Goal: Navigation & Orientation: Find specific page/section

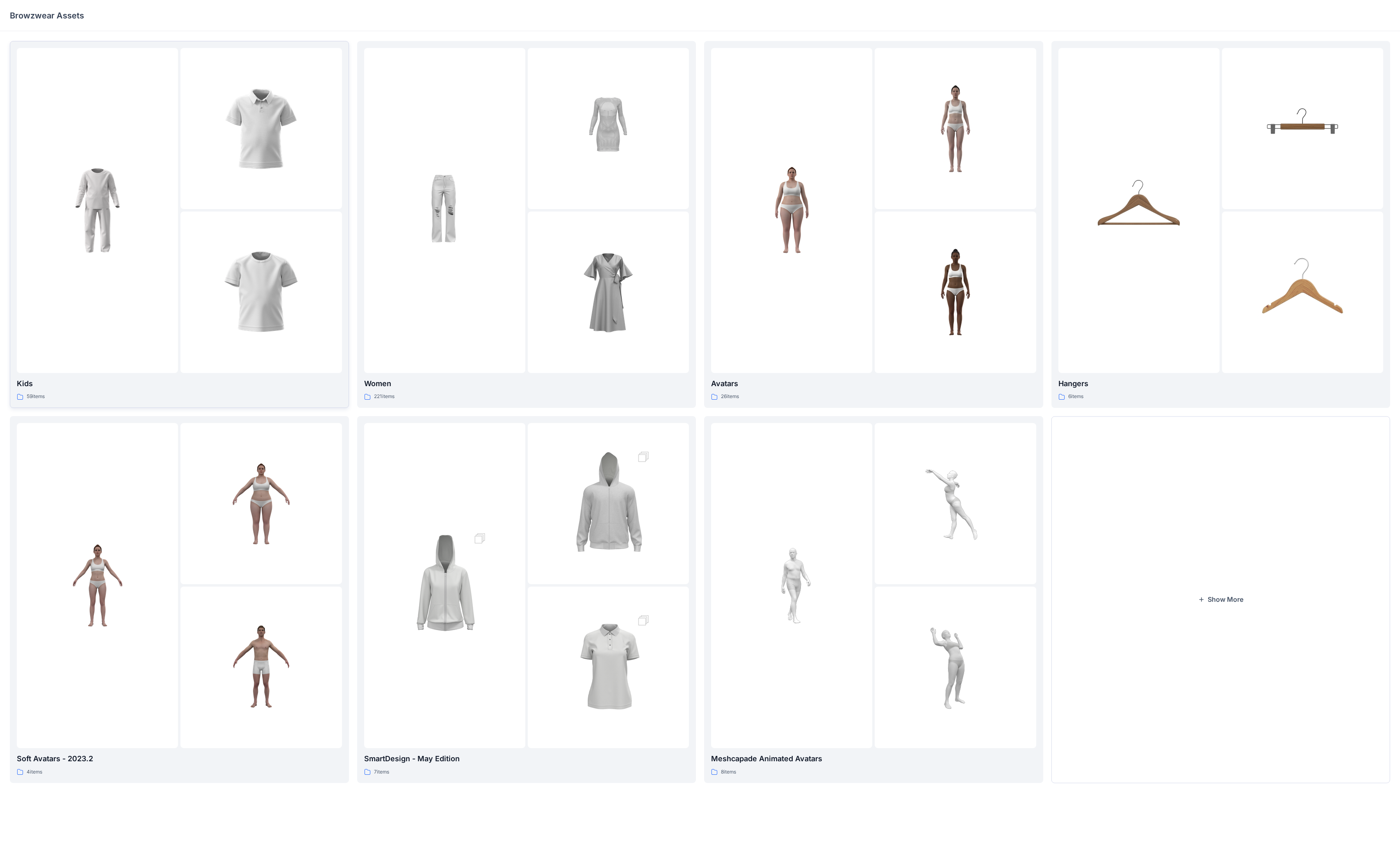
click at [98, 328] on div at bounding box center [97, 210] width 161 height 325
click at [98, 328] on div "Kids 59 items Soft Avatars - 2023.2 4 items Women 221 items SmartDesign - May E…" at bounding box center [700, 423] width 1400 height 784
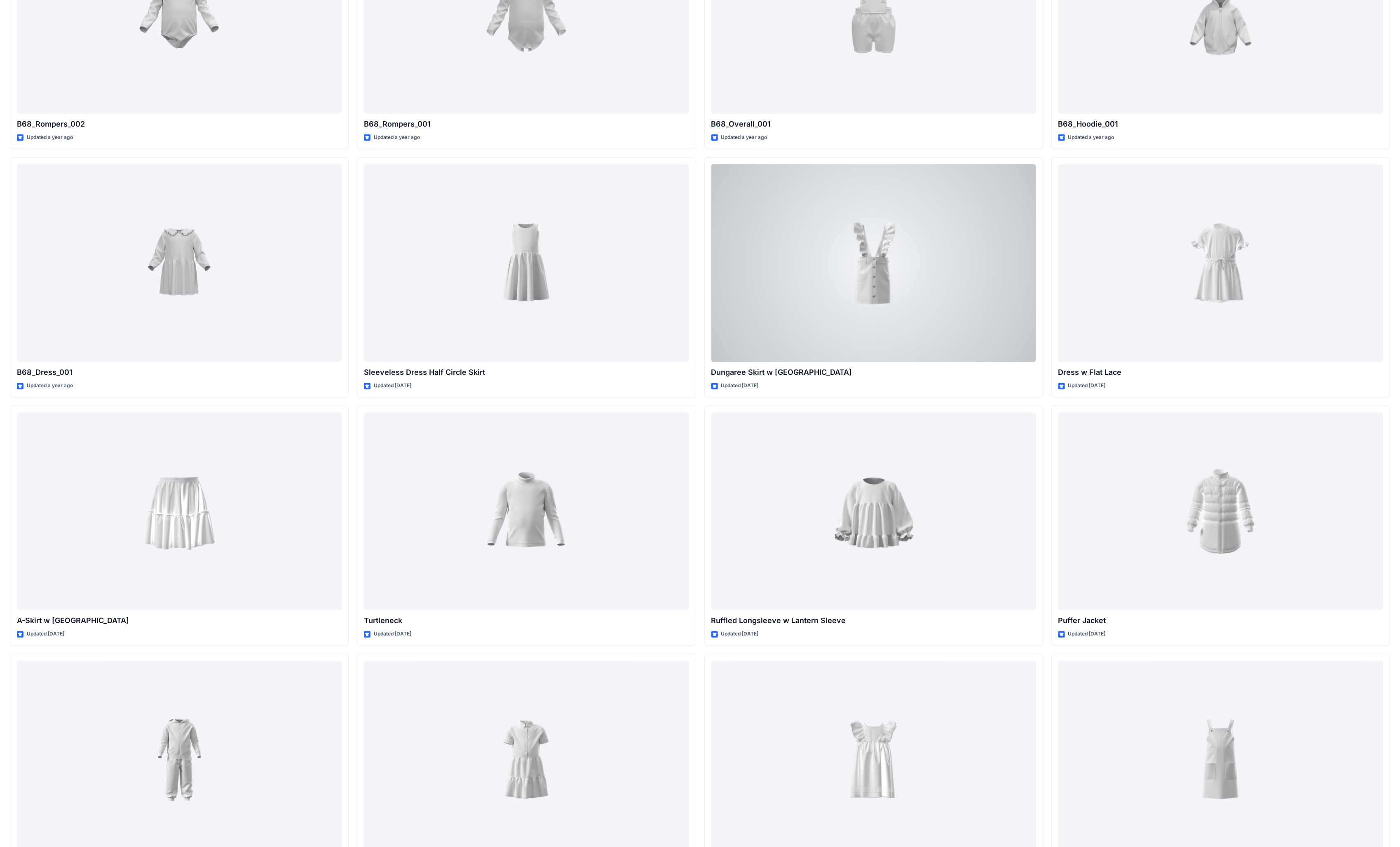
scroll to position [2203, 0]
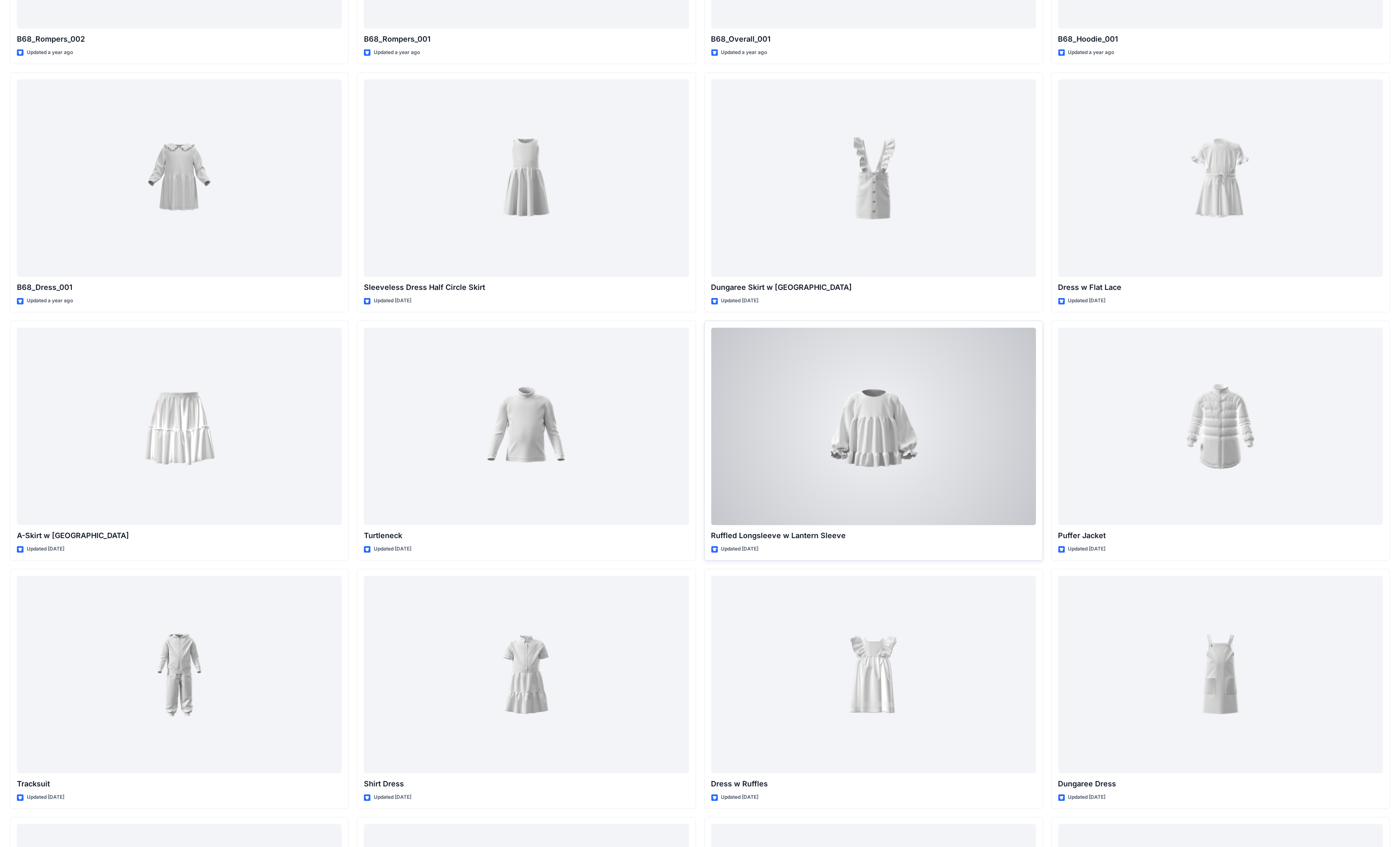
click at [412, 330] on div at bounding box center [873, 426] width 325 height 198
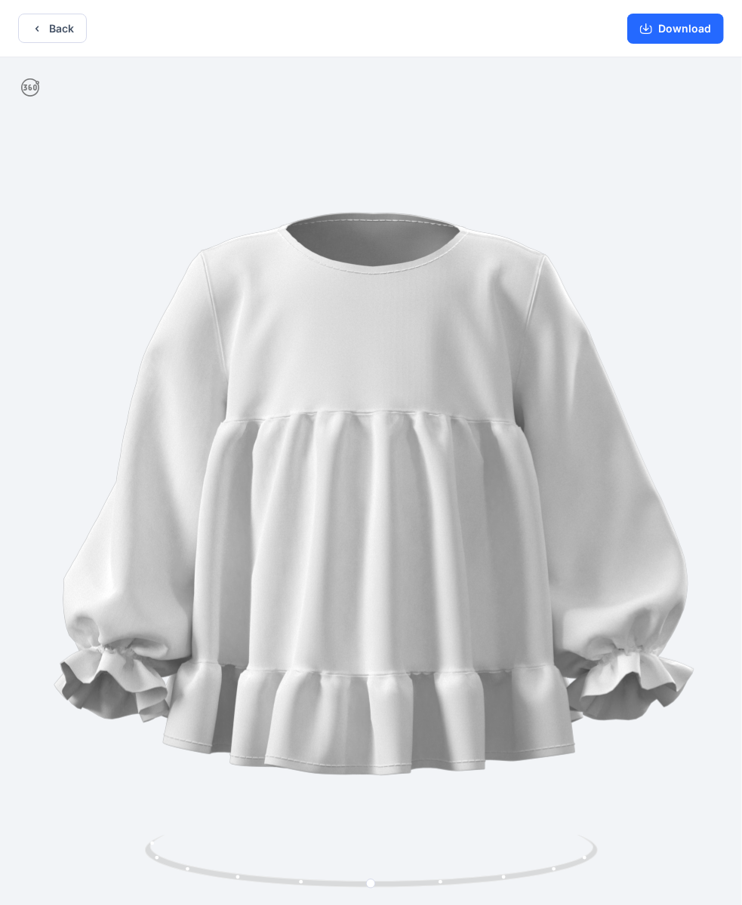
click at [532, 341] on img at bounding box center [371, 483] width 724 height 724
click at [29, 88] on icon at bounding box center [30, 87] width 18 height 18
drag, startPoint x: 385, startPoint y: 493, endPoint x: 518, endPoint y: 474, distance: 134.1
click at [518, 474] on img at bounding box center [371, 483] width 724 height 724
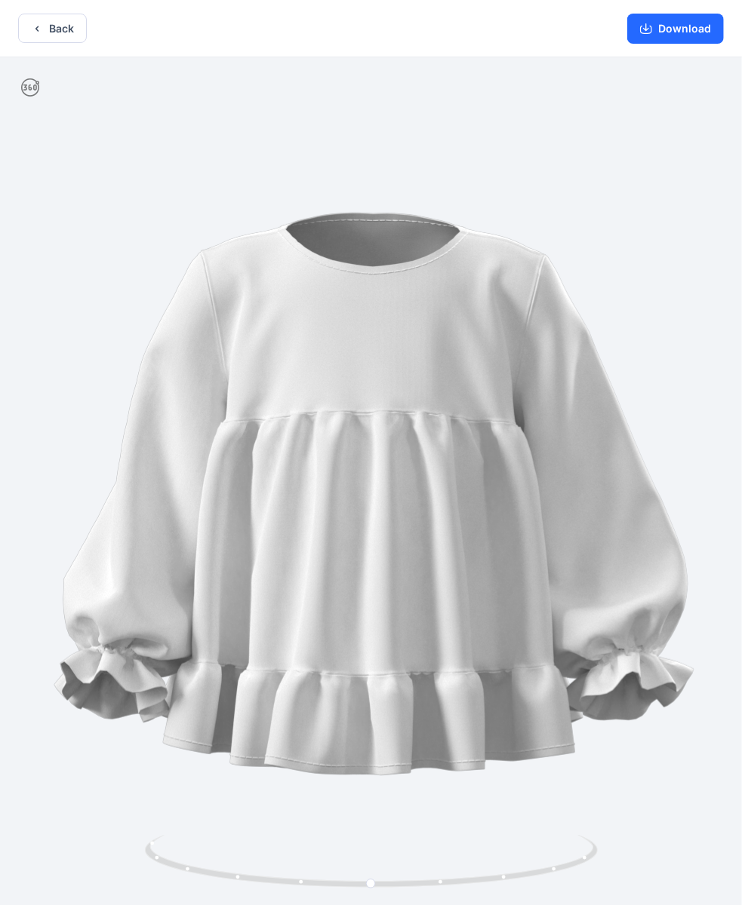
drag, startPoint x: 451, startPoint y: 466, endPoint x: 168, endPoint y: 425, distance: 286.7
click at [157, 415] on img at bounding box center [371, 483] width 724 height 724
drag, startPoint x: 157, startPoint y: 415, endPoint x: 369, endPoint y: 434, distance: 212.9
click at [364, 440] on img at bounding box center [371, 483] width 724 height 724
drag, startPoint x: 369, startPoint y: 434, endPoint x: 506, endPoint y: 502, distance: 152.5
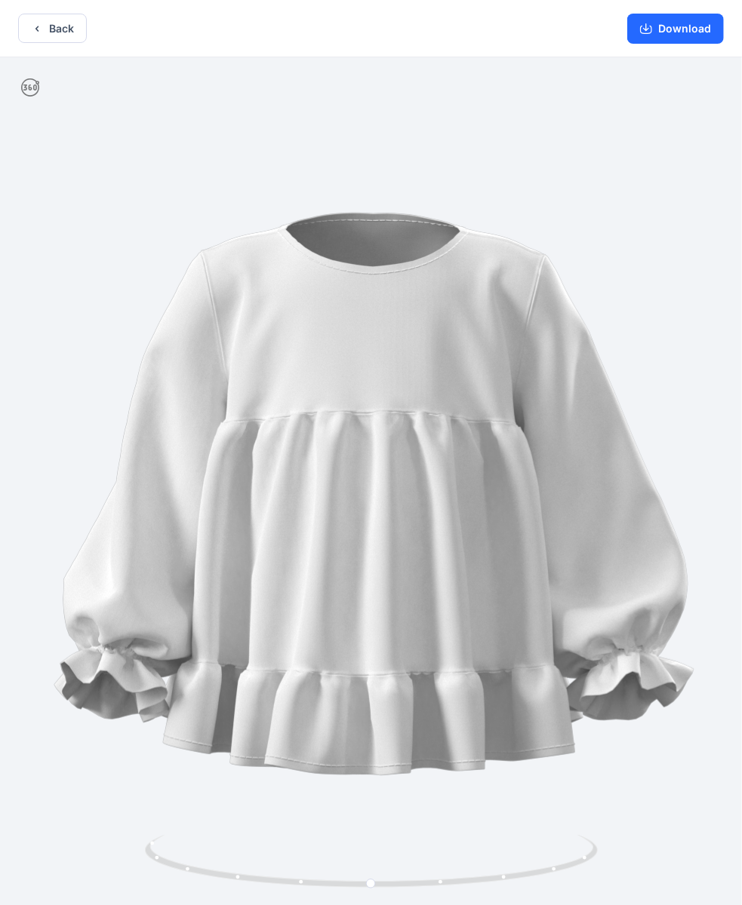
drag, startPoint x: 458, startPoint y: 574, endPoint x: 515, endPoint y: 549, distance: 62.5
click at [74, 35] on button "Back" at bounding box center [52, 28] width 69 height 29
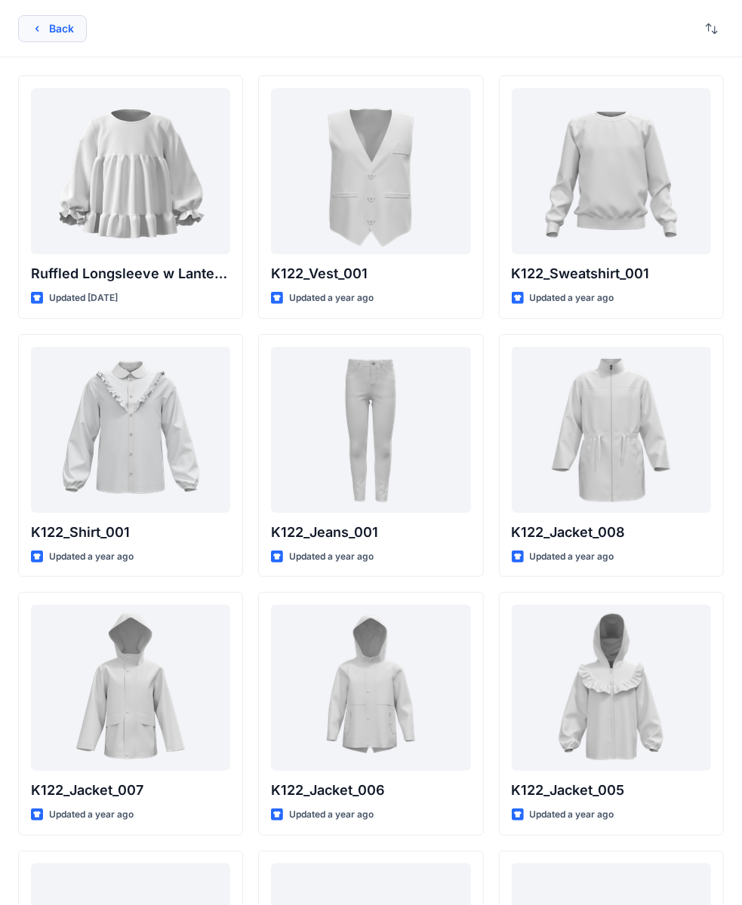
click at [45, 34] on button "Back" at bounding box center [52, 28] width 69 height 27
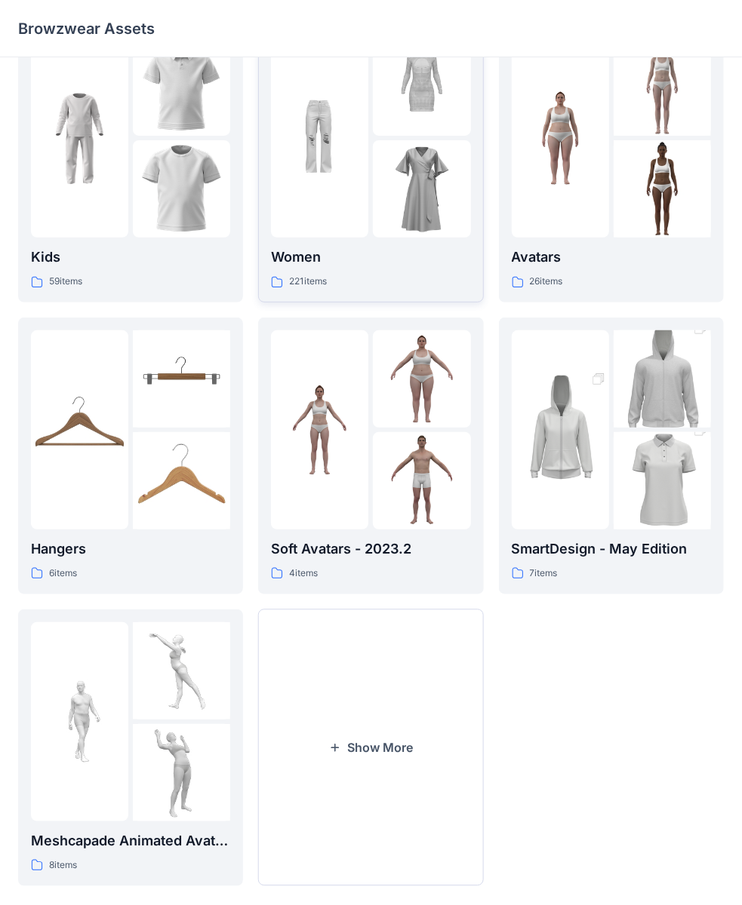
scroll to position [72, 0]
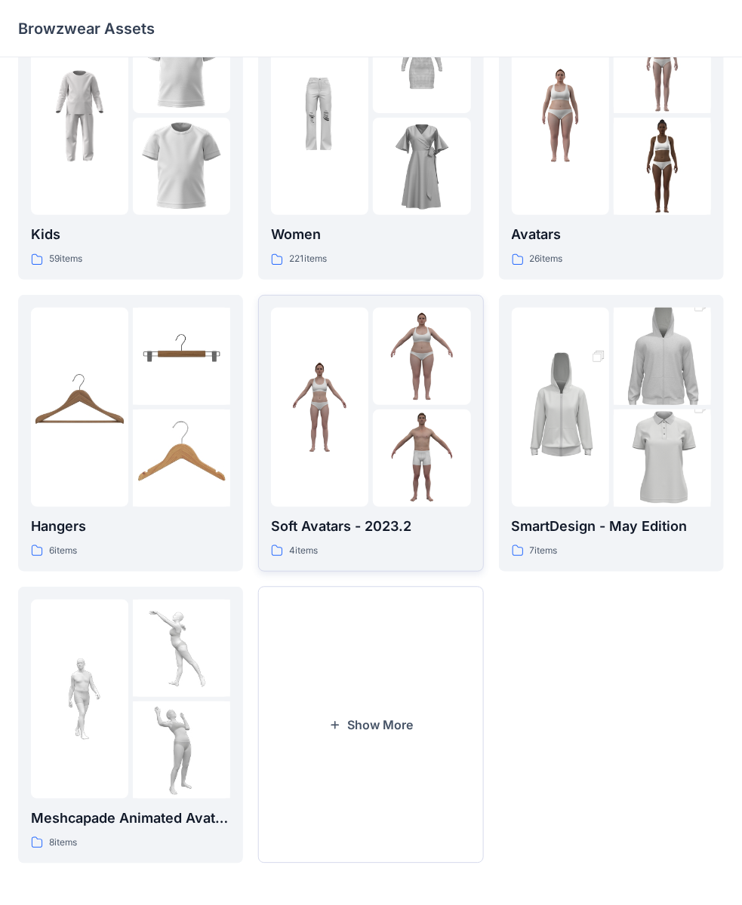
click at [423, 549] on div "4 items" at bounding box center [370, 551] width 199 height 16
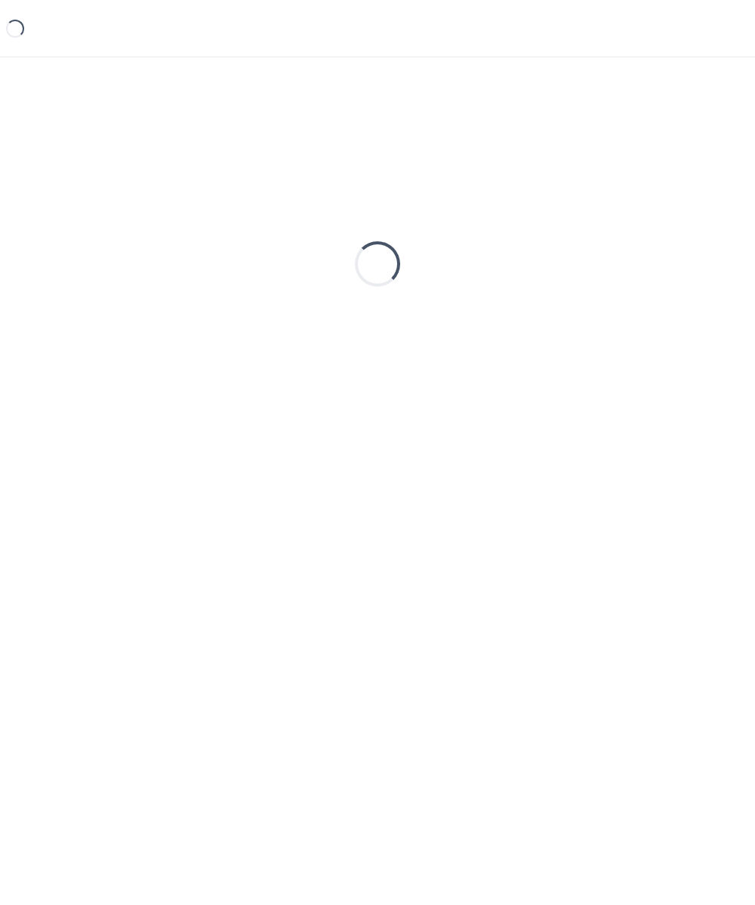
click at [423, 549] on div "Loading..." at bounding box center [377, 457] width 755 height 800
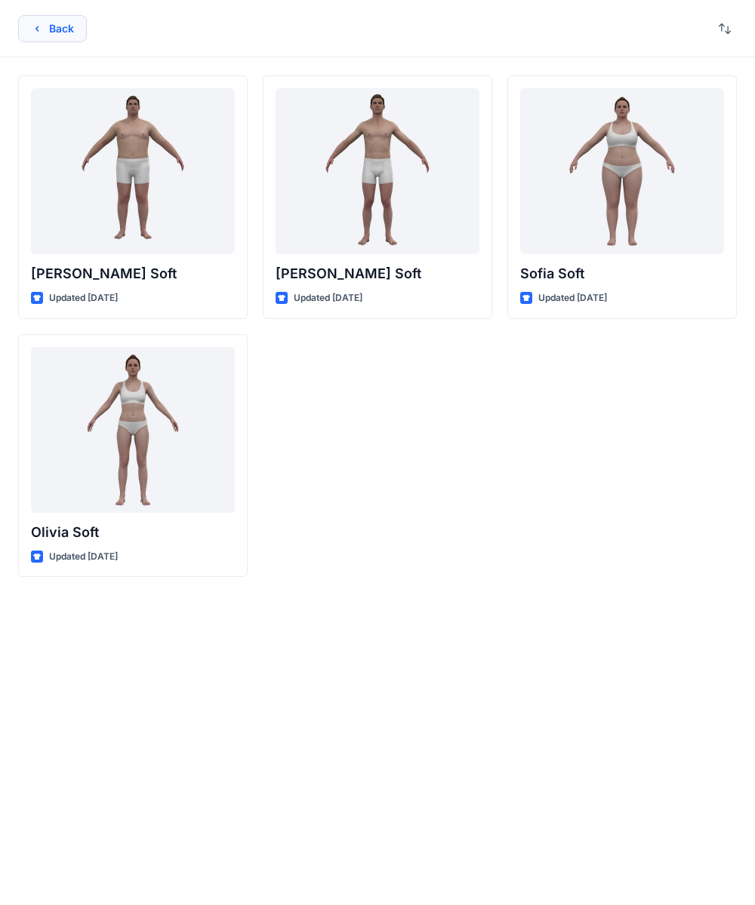
click at [60, 38] on button "Back" at bounding box center [52, 28] width 69 height 27
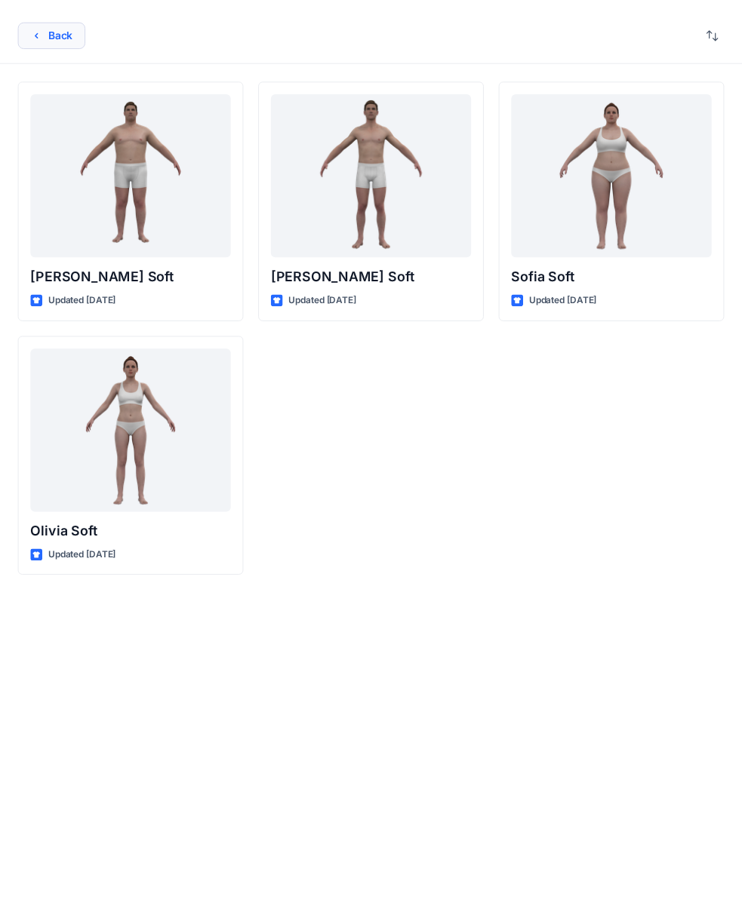
scroll to position [72, 0]
